Goal: Book appointment/travel/reservation

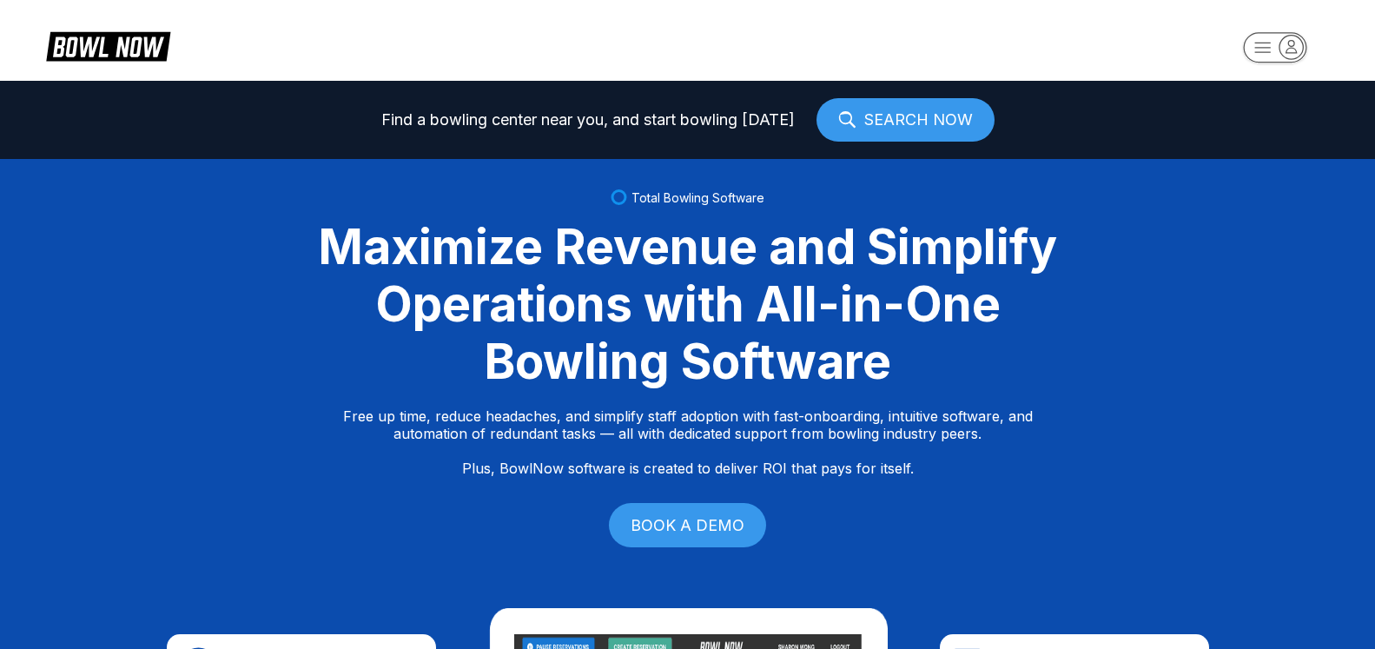
click at [1293, 49] on icon "button" at bounding box center [1290, 46] width 23 height 23
click at [1271, 118] on div "Center Sign In" at bounding box center [1277, 109] width 121 height 17
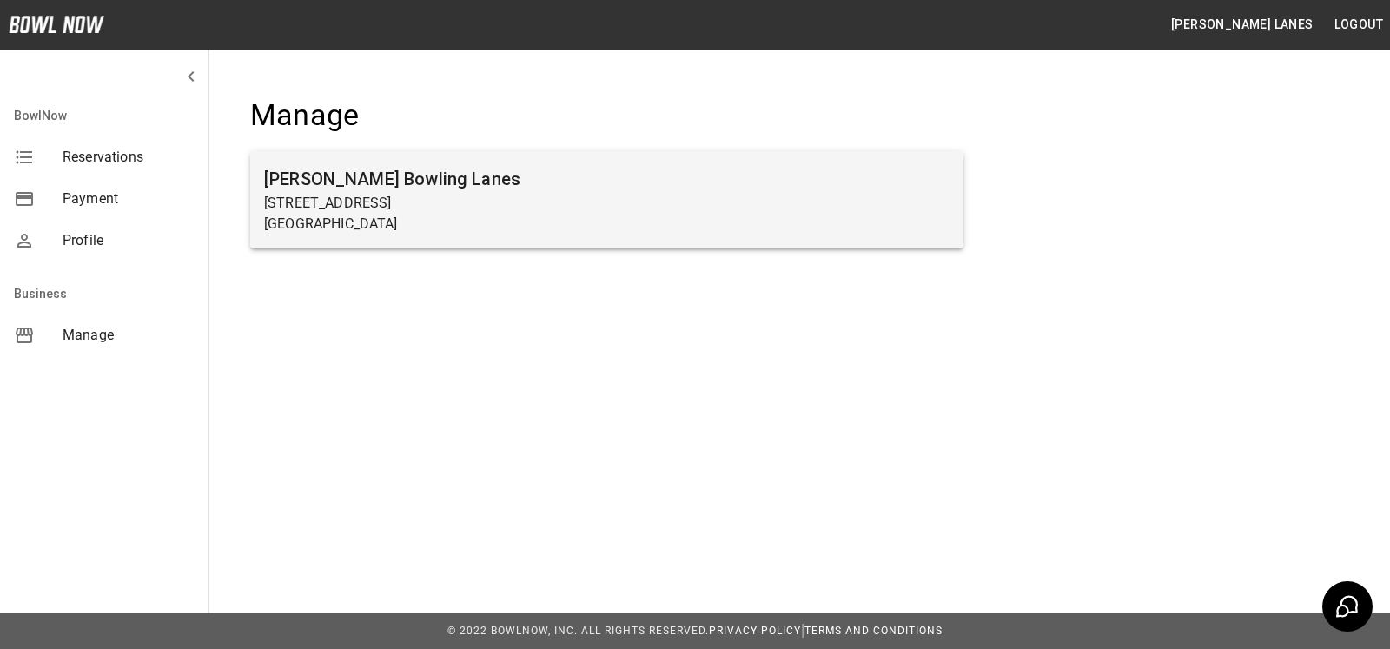
click at [582, 162] on ul "Sims Bowling Lanes 7245 Big Beaver Blvd Beaver Falls, PA 15010" at bounding box center [606, 206] width 713 height 125
click at [582, 163] on div "Sims Bowling Lanes 7245 Big Beaver Blvd Beaver Falls, PA 15010" at bounding box center [606, 199] width 713 height 97
